Goal: Information Seeking & Learning: Find specific fact

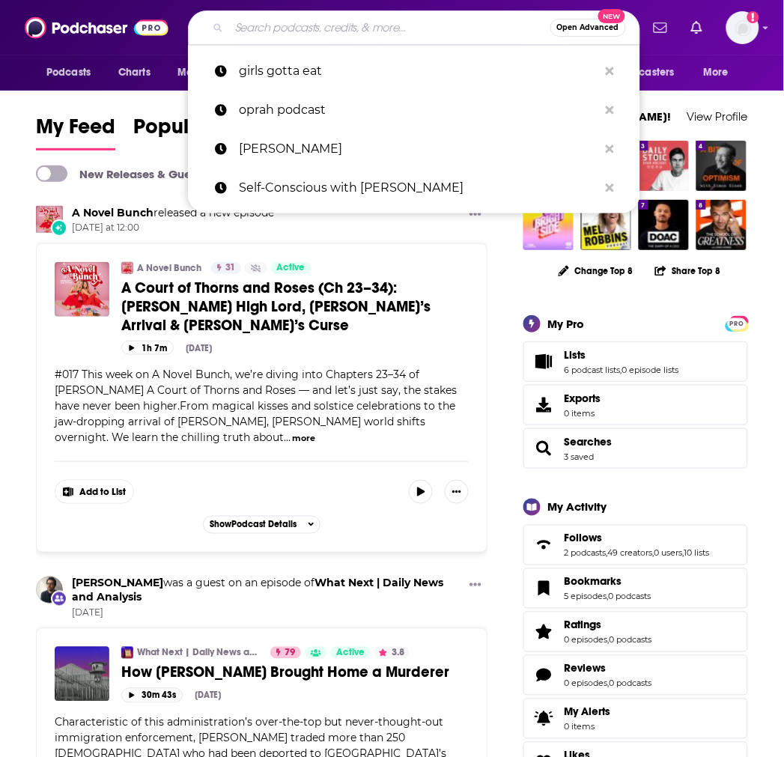
click at [278, 28] on input "Search podcasts, credits, & more..." at bounding box center [389, 28] width 321 height 24
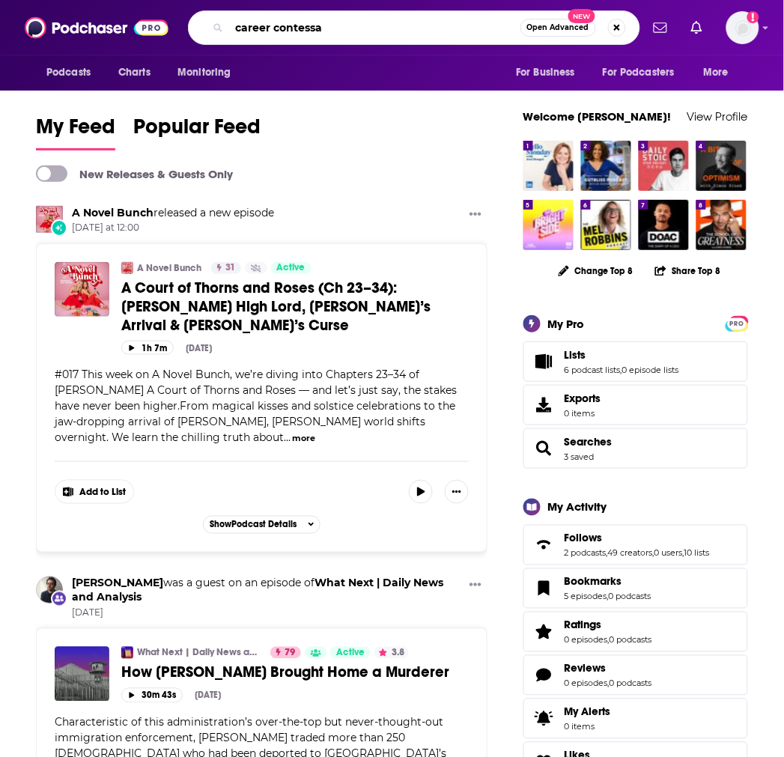
type input "career contessa"
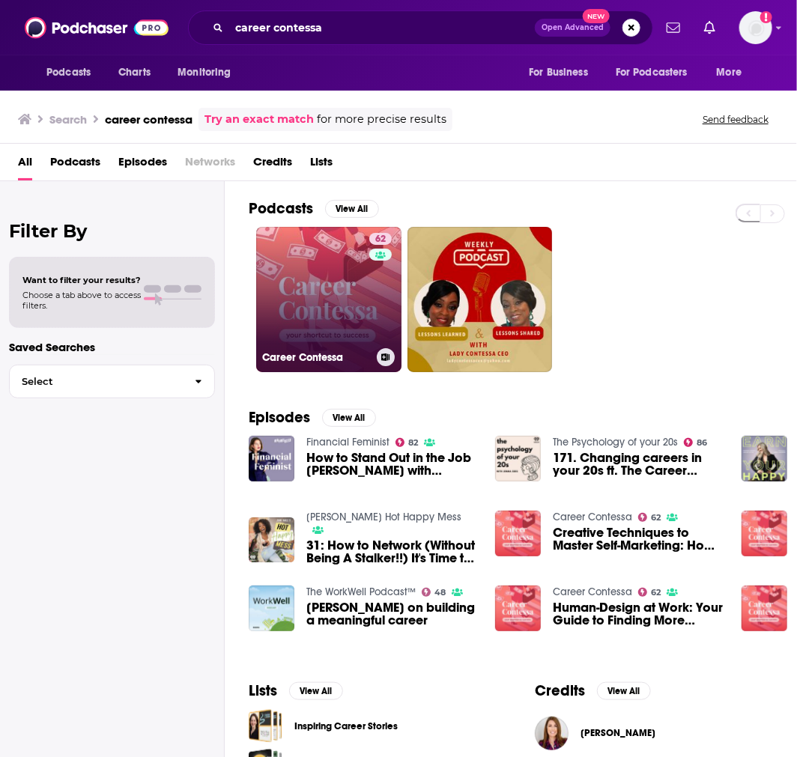
click at [347, 238] on link "62 Career Contessa" at bounding box center [328, 299] width 145 height 145
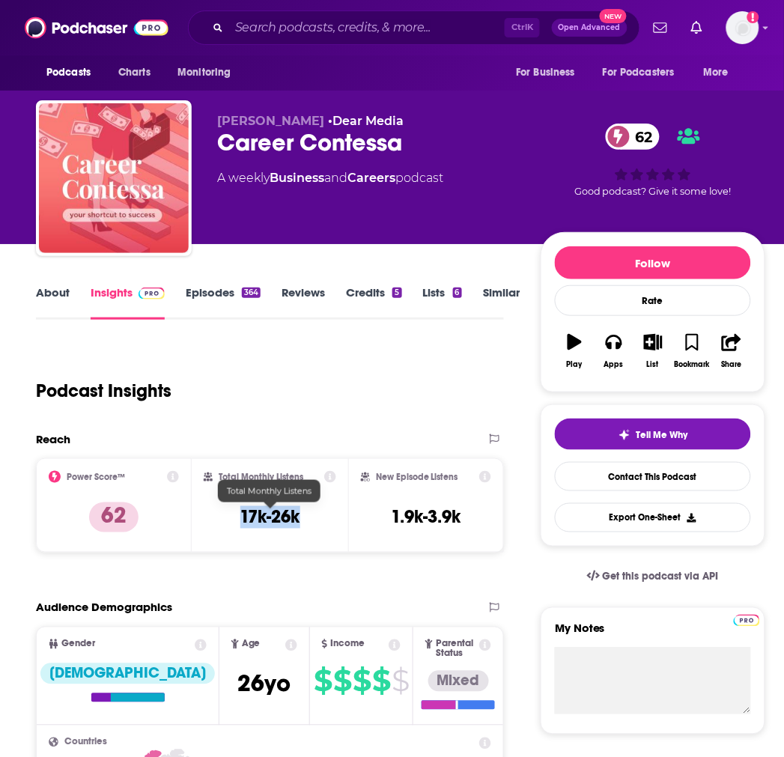
drag, startPoint x: 301, startPoint y: 517, endPoint x: 237, endPoint y: 515, distance: 64.4
click at [237, 515] on div "Total Monthly Listens 17k-26k" at bounding box center [270, 505] width 132 height 69
copy h3 "17k-26k"
